Goal: Find specific page/section: Find specific page/section

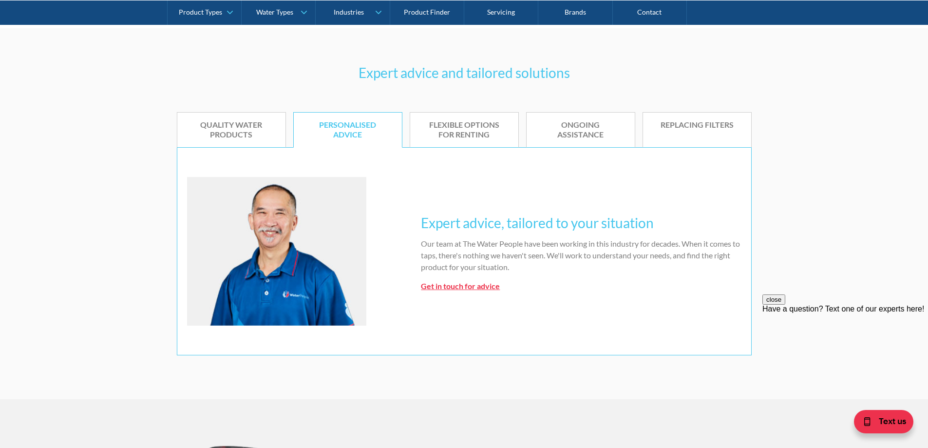
scroll to position [585, 0]
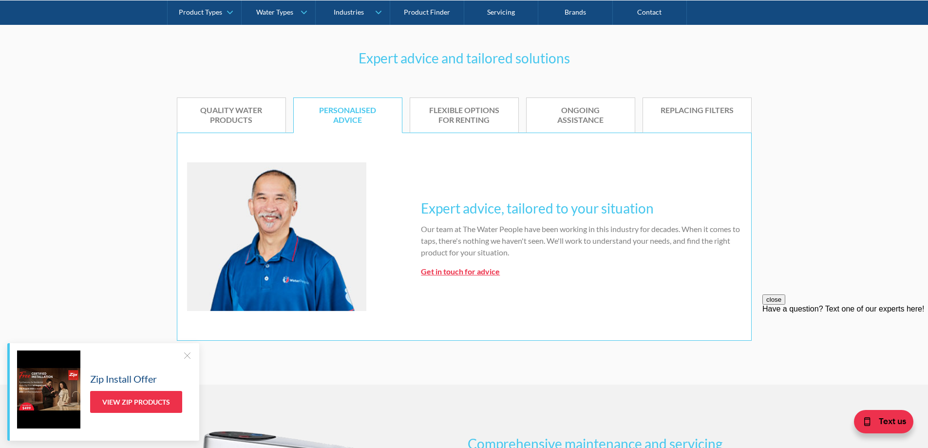
click at [188, 355] on div at bounding box center [187, 355] width 10 height 10
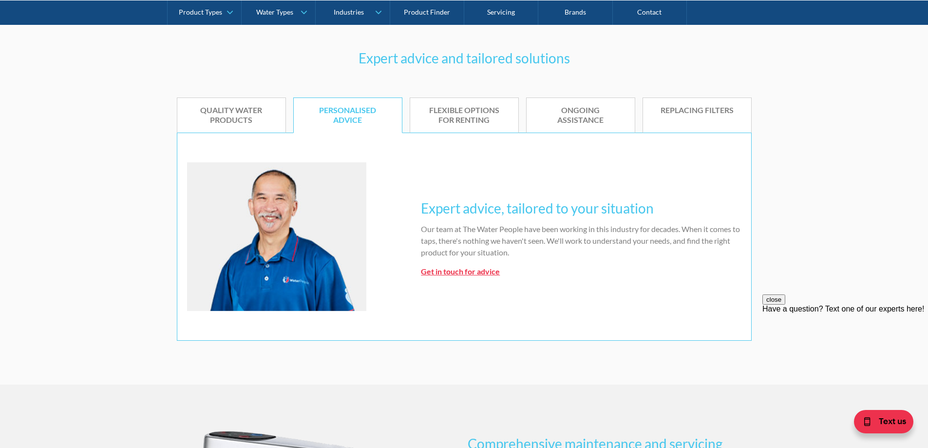
click at [785, 304] on button "close" at bounding box center [773, 299] width 23 height 10
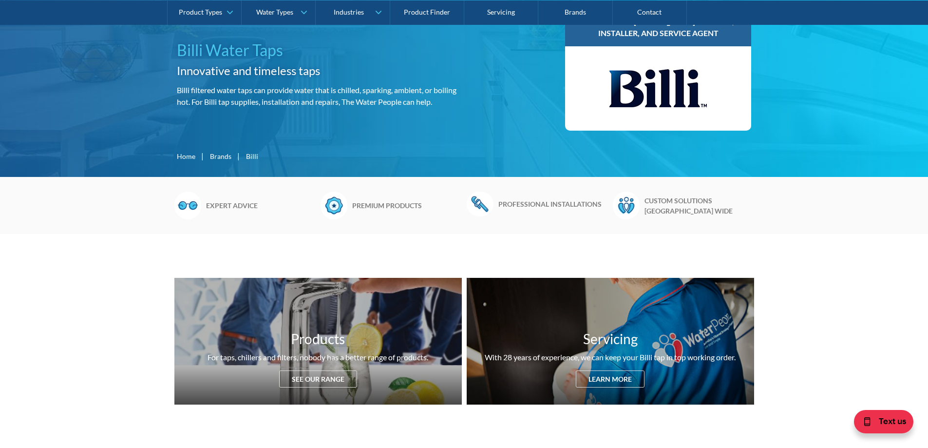
scroll to position [0, 0]
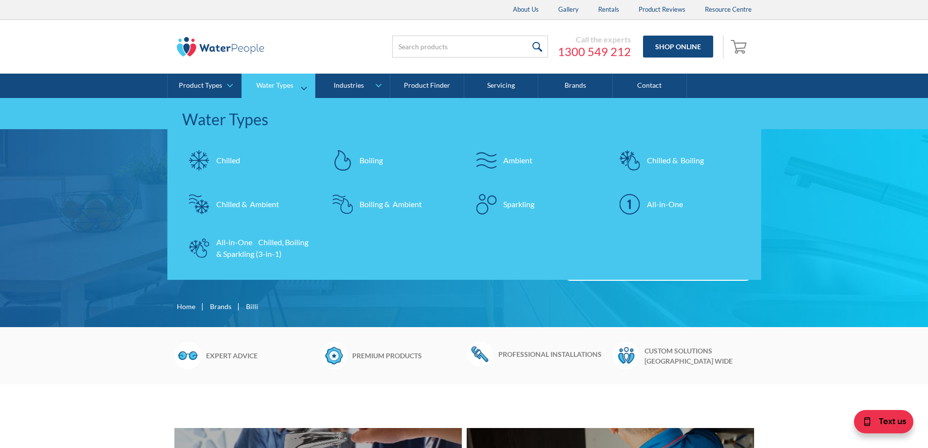
click at [628, 201] on img at bounding box center [630, 204] width 20 height 20
